Goal: Task Accomplishment & Management: Manage account settings

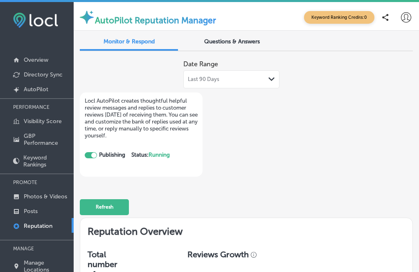
click at [91, 149] on div "Locl AutoPilot creates thoughtful helpful review messages and replies to custom…" at bounding box center [141, 134] width 113 height 75
click at [90, 156] on div at bounding box center [91, 155] width 12 height 6
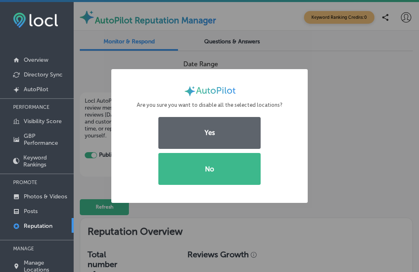
click at [90, 154] on div "AutoPilot × Are you sure you want to disable all the selected locations? Yes No" at bounding box center [209, 136] width 419 height 272
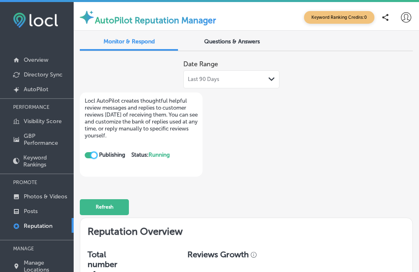
click at [88, 156] on div at bounding box center [91, 155] width 12 height 6
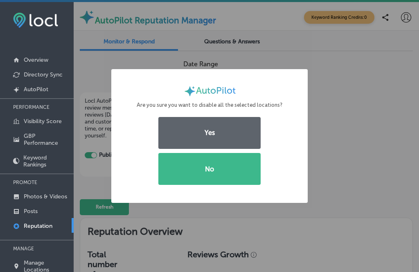
click at [233, 172] on button "No" at bounding box center [209, 169] width 102 height 32
click at [221, 124] on button "Yes" at bounding box center [209, 133] width 102 height 32
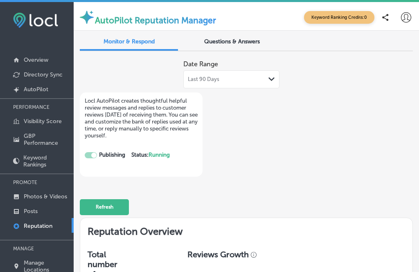
checkbox input "false"
click at [245, 41] on span "Questions & Answers" at bounding box center [232, 41] width 56 height 7
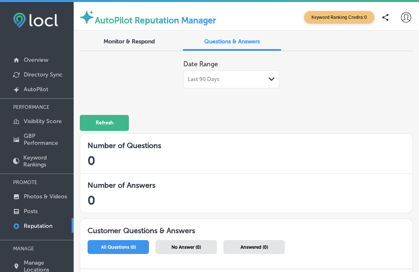
click at [148, 40] on span "Monitor & Respond" at bounding box center [129, 41] width 51 height 7
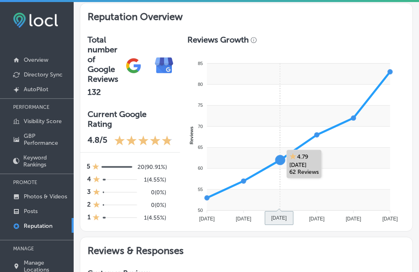
scroll to position [222, 0]
